Goal: Task Accomplishment & Management: Manage account settings

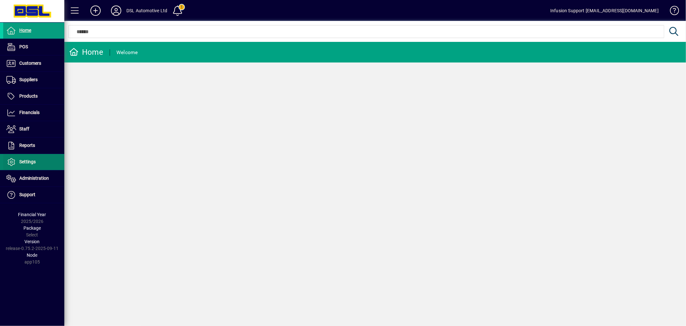
click at [29, 163] on span "Settings" at bounding box center [27, 161] width 16 height 5
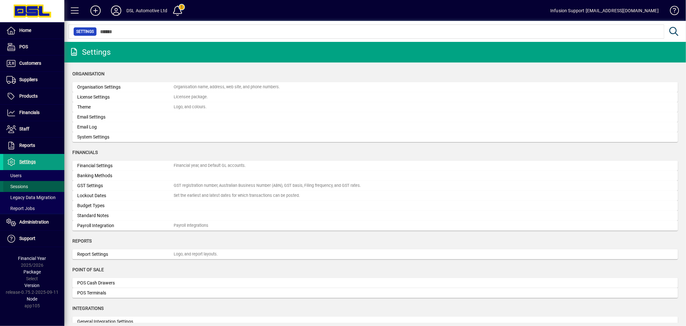
click at [26, 184] on span "Sessions" at bounding box center [17, 186] width 22 height 5
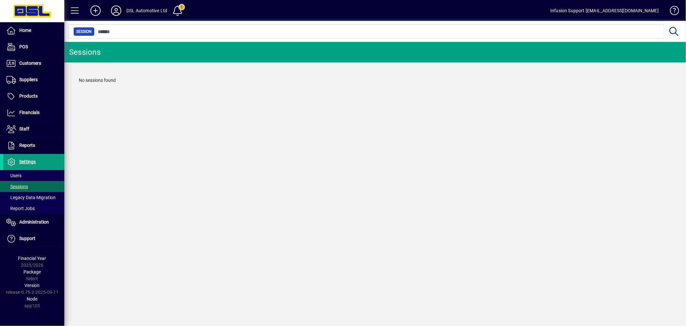
click at [112, 7] on icon at bounding box center [116, 10] width 13 height 10
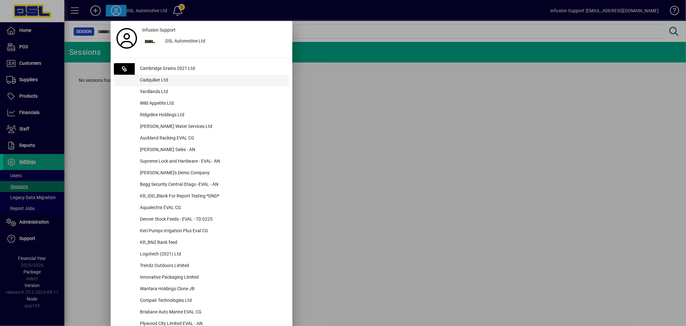
click at [138, 81] on div "Cadquiker Ltd" at bounding box center [212, 81] width 154 height 12
